Goal: Transaction & Acquisition: Purchase product/service

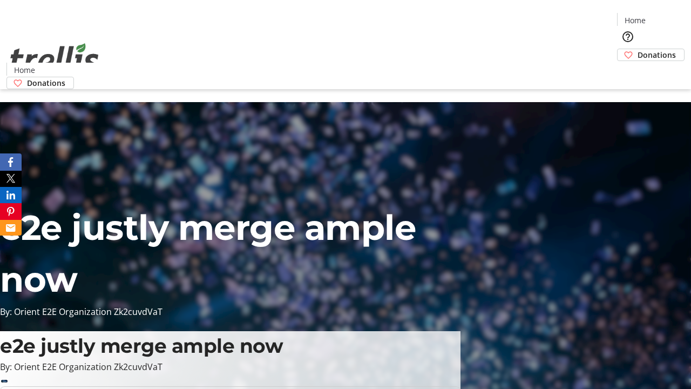
click at [638, 49] on span "Donations" at bounding box center [657, 54] width 38 height 11
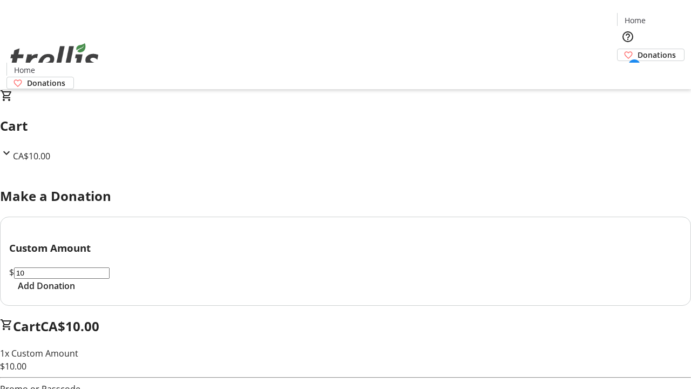
select select "CA"
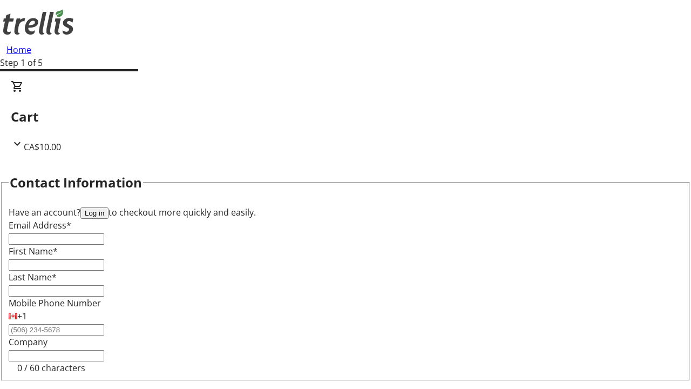
click at [109, 207] on button "Log in" at bounding box center [94, 212] width 28 height 11
